Goal: Transaction & Acquisition: Book appointment/travel/reservation

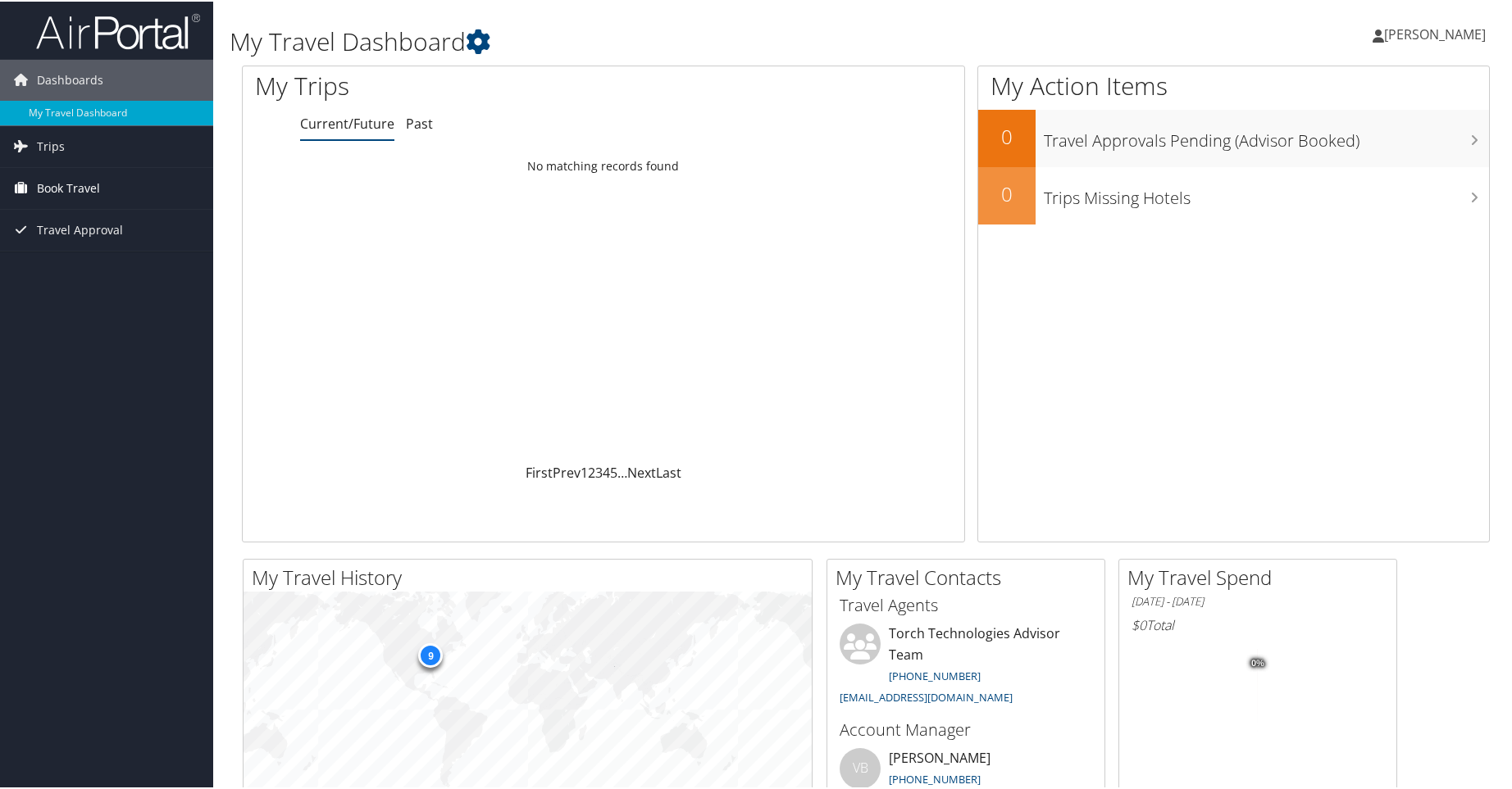
click at [105, 183] on link "Book Travel" at bounding box center [106, 187] width 214 height 41
click at [144, 268] on link "Book/Manage Online Trips" at bounding box center [106, 269] width 214 height 25
